Goal: Information Seeking & Learning: Learn about a topic

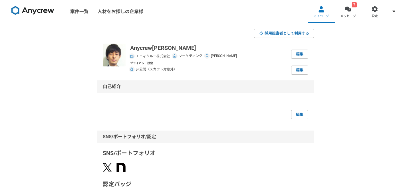
click at [84, 17] on link "案件一覧" at bounding box center [79, 11] width 27 height 23
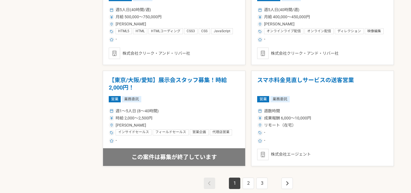
scroll to position [1018, 0]
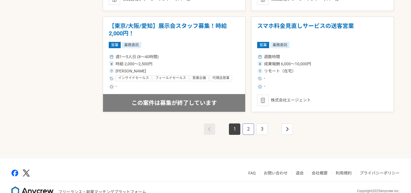
click at [251, 132] on link "2" at bounding box center [248, 129] width 11 height 11
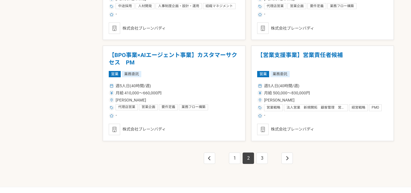
scroll to position [989, 0]
click at [261, 161] on link "3" at bounding box center [262, 158] width 11 height 11
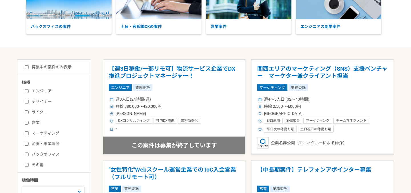
scroll to position [97, 0]
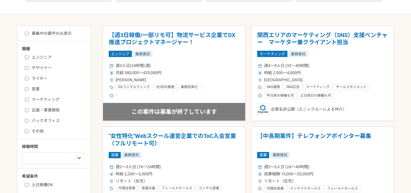
click at [26, 101] on input "マーケティング" at bounding box center [27, 100] width 4 height 4
checkbox input "true"
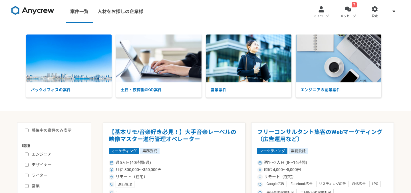
click at [26, 131] on input "募集中の案件のみ表示" at bounding box center [27, 131] width 4 height 4
checkbox input "true"
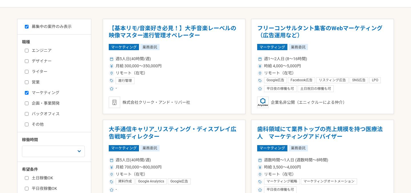
scroll to position [152, 0]
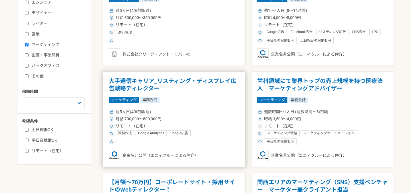
click at [188, 81] on h1 "大手通信キャリア_リスティング・ディスプレイ広告戦略ディレクター" at bounding box center [174, 85] width 131 height 15
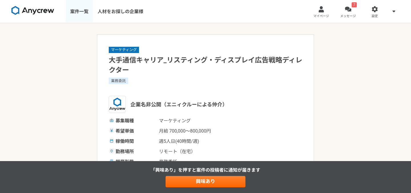
click at [82, 12] on link "案件一覧" at bounding box center [79, 11] width 27 height 23
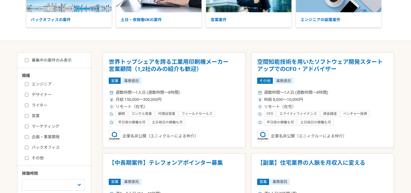
scroll to position [73, 0]
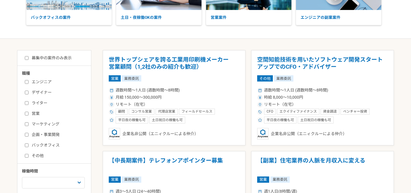
click at [26, 123] on input "マーケティング" at bounding box center [27, 125] width 4 height 4
checkbox input "true"
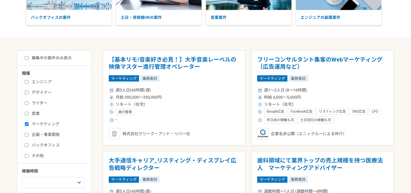
click at [26, 57] on input "募集中の案件のみ表示" at bounding box center [27, 58] width 4 height 4
checkbox input "true"
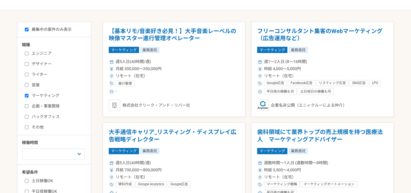
scroll to position [97, 0]
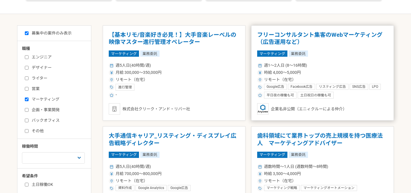
click at [354, 62] on div "週1〜2人日 (8〜16時間) 時給 4,000〜5,000円 リモート（在宅） Google広告 Facebook広告 リスティング広告 SNS広告 LPO…" at bounding box center [322, 79] width 131 height 37
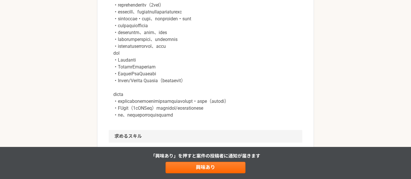
scroll to position [455, 0]
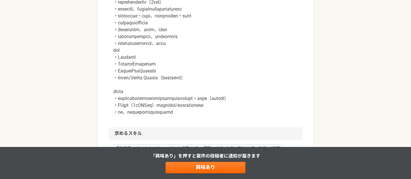
click at [149, 63] on p at bounding box center [205, 19] width 185 height 192
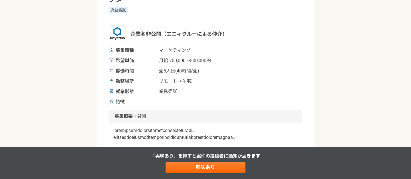
scroll to position [69, 0]
